Goal: Navigation & Orientation: Find specific page/section

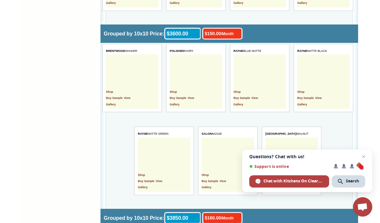
scroll to position [1333, 0]
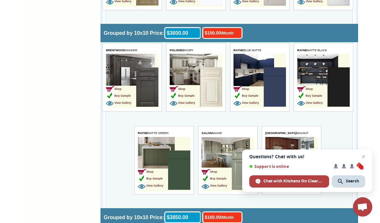
click at [278, 87] on img at bounding box center [274, 86] width 22 height 39
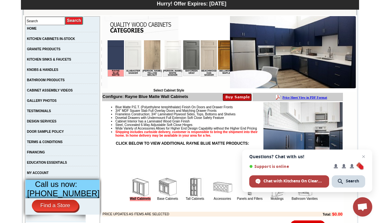
scroll to position [112, 0]
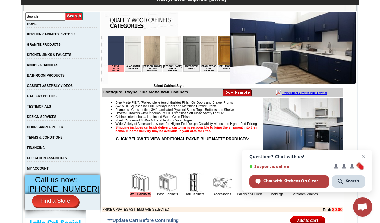
click at [44, 46] on link "GRANITE PRODUCTS" at bounding box center [43, 45] width 33 height 4
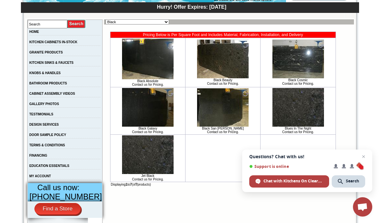
scroll to position [103, 0]
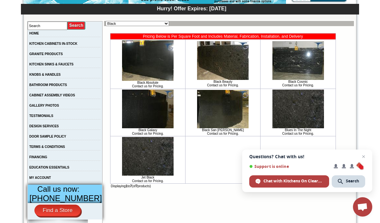
click at [42, 87] on link "BATHROOM PRODUCTS" at bounding box center [48, 85] width 38 height 4
